Goal: Transaction & Acquisition: Purchase product/service

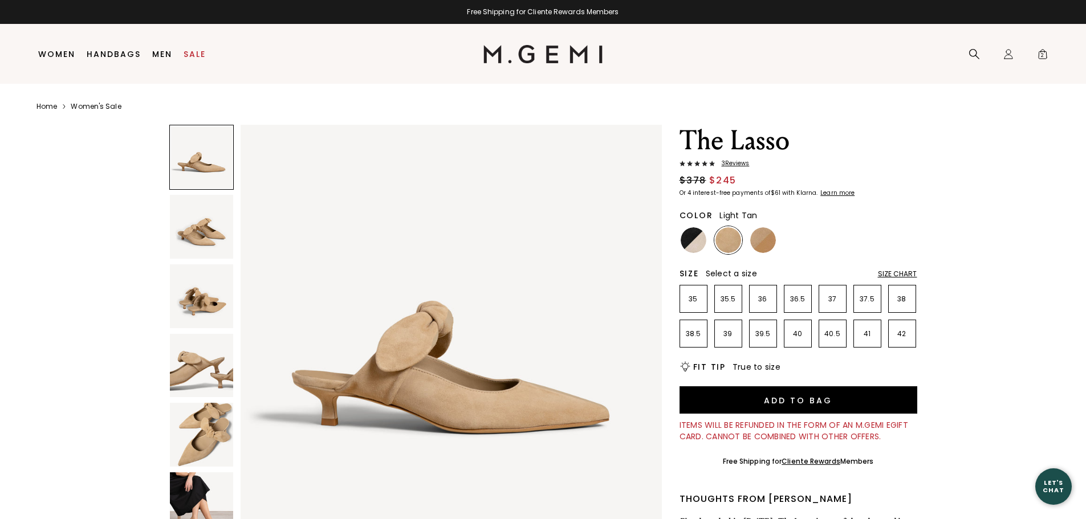
click at [758, 241] on img at bounding box center [763, 240] width 26 height 26
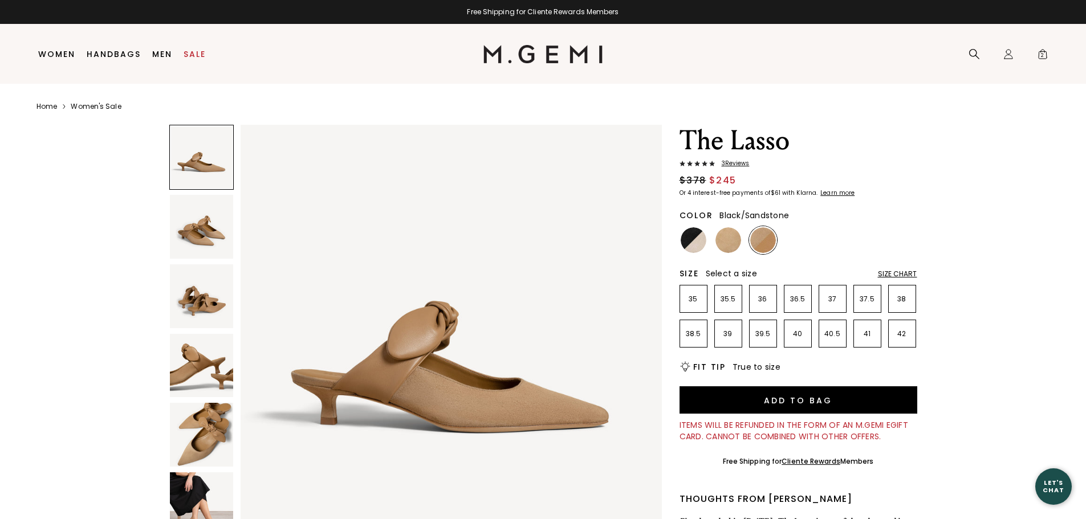
click at [699, 246] on img at bounding box center [694, 240] width 26 height 26
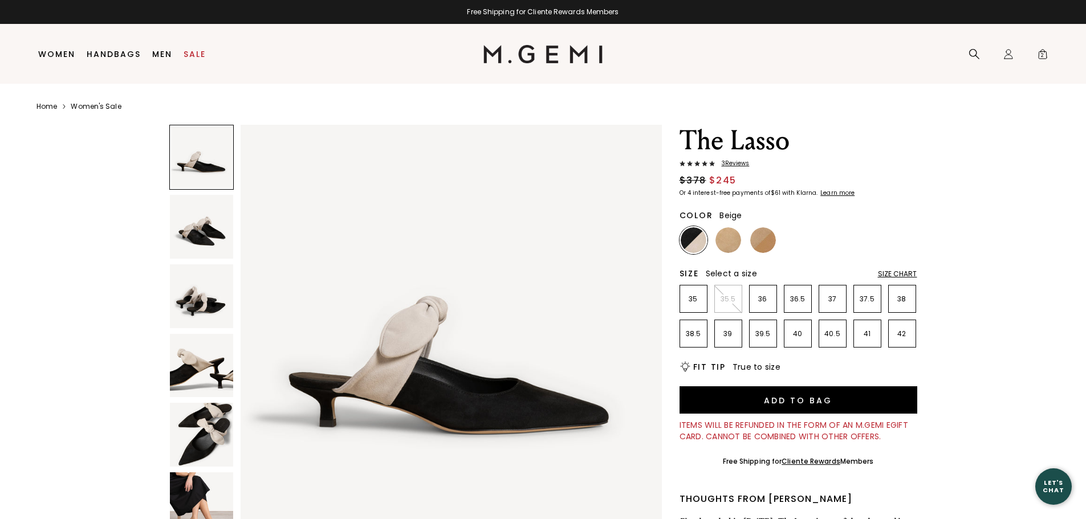
click at [727, 243] on img at bounding box center [728, 240] width 26 height 26
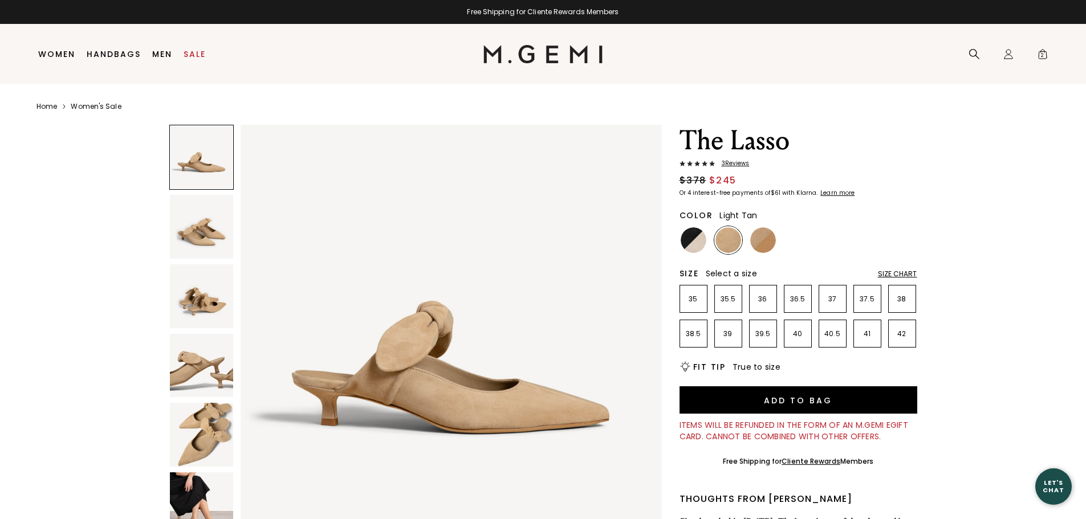
click at [766, 245] on img at bounding box center [763, 240] width 26 height 26
